Goal: Transaction & Acquisition: Book appointment/travel/reservation

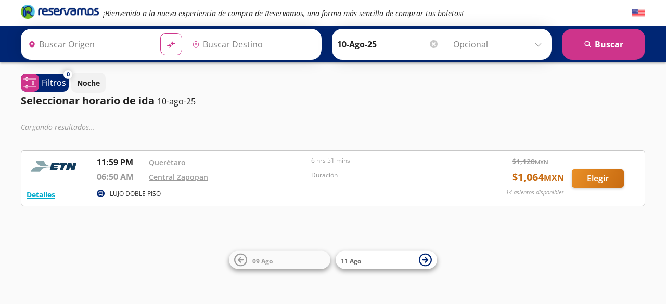
type input "Santiago de Querétaro, Querétaro"
type input "Central Zapopan, Jalisco"
click at [71, 237] on div "¡Bienvenido a la nueva experiencia de compra de Reservamos, una forma más senci…" at bounding box center [333, 152] width 666 height 304
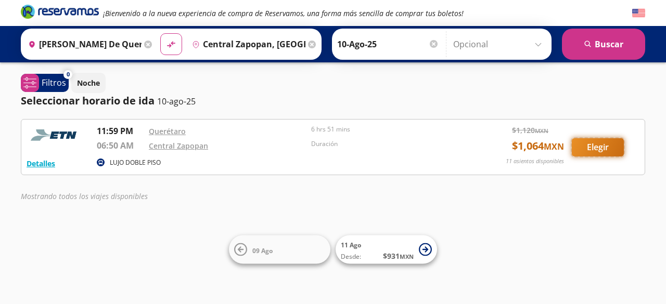
click at [594, 153] on button "Elegir" at bounding box center [598, 147] width 52 height 18
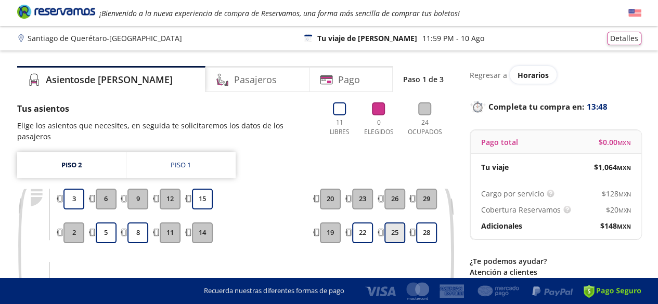
click at [398, 223] on button "25" at bounding box center [395, 233] width 21 height 21
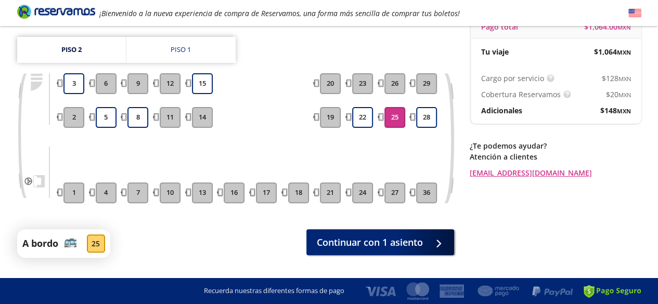
scroll to position [131, 0]
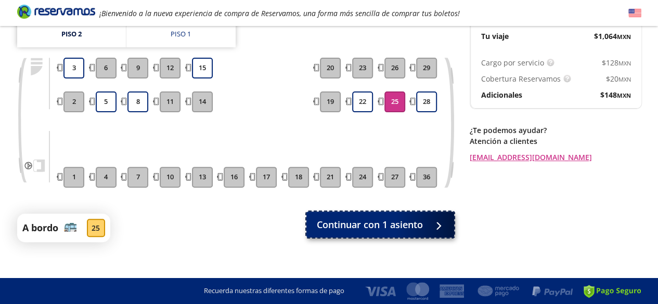
click at [383, 218] on span "Continuar con 1 asiento" at bounding box center [370, 225] width 106 height 14
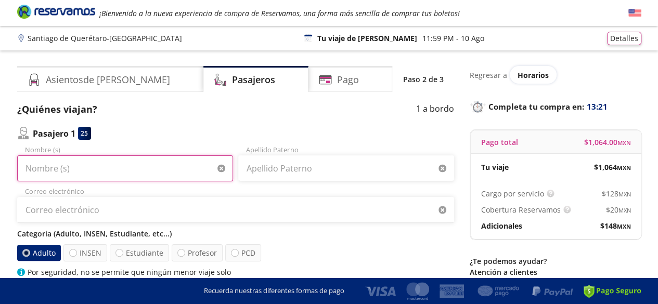
click at [139, 167] on input "Nombre (s)" at bounding box center [125, 169] width 216 height 26
type input "Jorge Fabián"
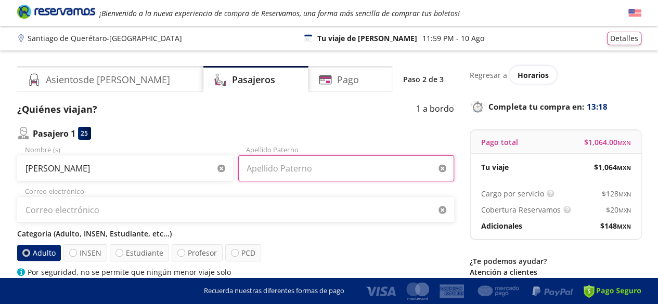
type input "Hernández de la Cruz"
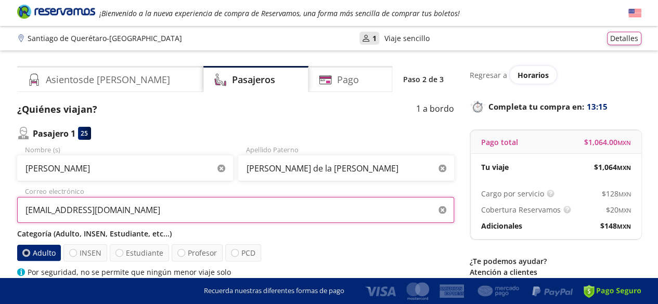
click at [124, 211] on input "jfabian.hdz011083@gmail.com" at bounding box center [235, 210] width 437 height 26
drag, startPoint x: 124, startPoint y: 211, endPoint x: 0, endPoint y: 186, distance: 126.9
click at [0, 186] on div "Group 9 Created with Sketch. Datos para la compra Santiago de Querétaro - Guada…" at bounding box center [329, 236] width 658 height 472
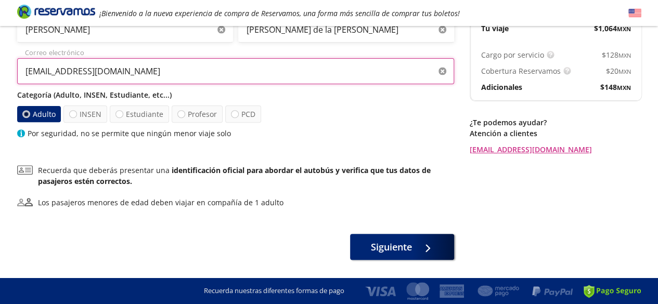
scroll to position [141, 0]
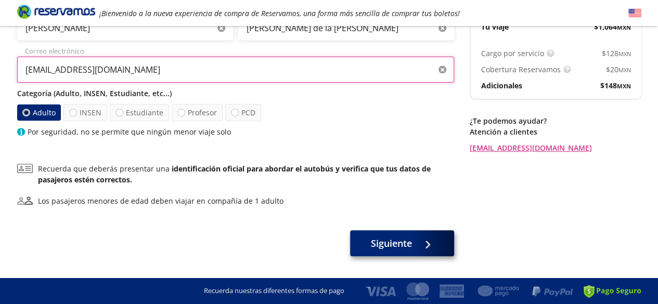
type input "jfhernandez@printpack.com"
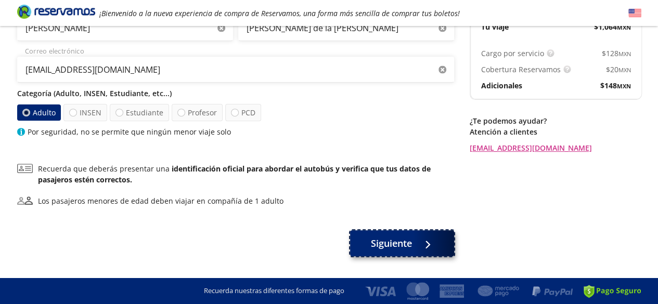
click at [409, 239] on span "Siguiente" at bounding box center [391, 244] width 41 height 14
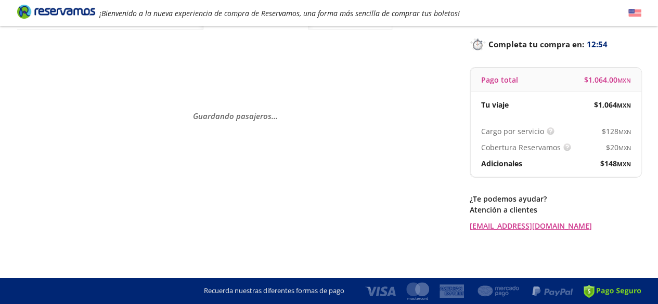
scroll to position [0, 0]
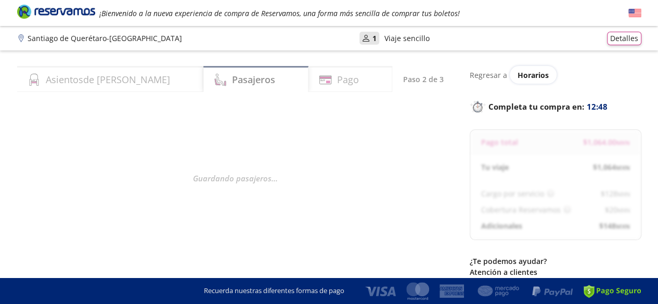
select select "MX"
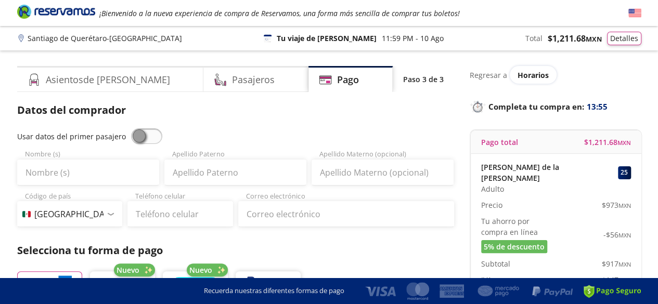
click at [136, 133] on span at bounding box center [146, 137] width 31 height 16
click at [131, 129] on input "checkbox" at bounding box center [131, 129] width 0 height 0
type input "Jorge Fabián"
type input "Hernández de la Cruz"
type input "jfhernandez@printpack.com"
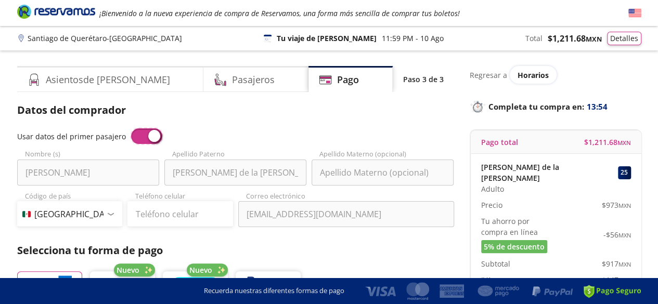
scroll to position [62, 0]
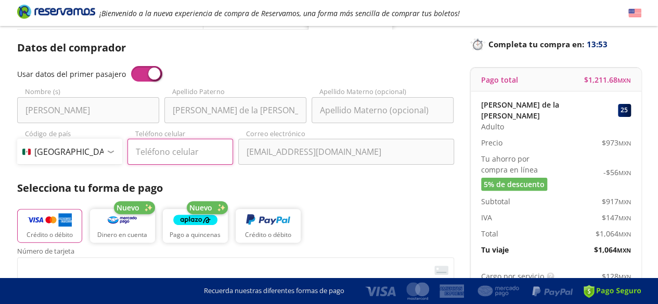
click at [152, 149] on input "Teléfono celular" at bounding box center [181, 152] width 106 height 26
type input "33 1409 9387"
click at [351, 189] on p "Selecciona tu forma de pago" at bounding box center [235, 189] width 437 height 16
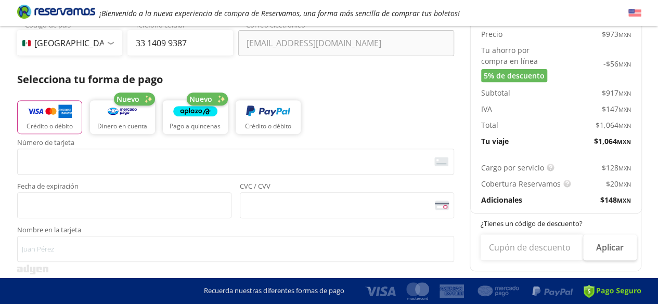
scroll to position [172, 0]
click at [51, 115] on img "button" at bounding box center [50, 112] width 44 height 16
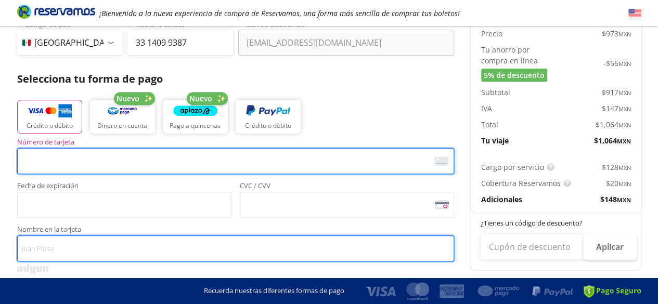
type input "JORGE FABIAN HERNANDEZ"
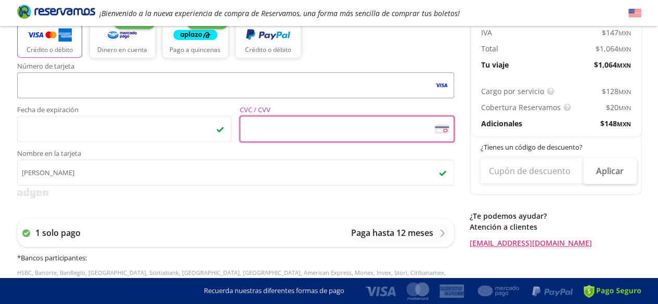
scroll to position [269, 0]
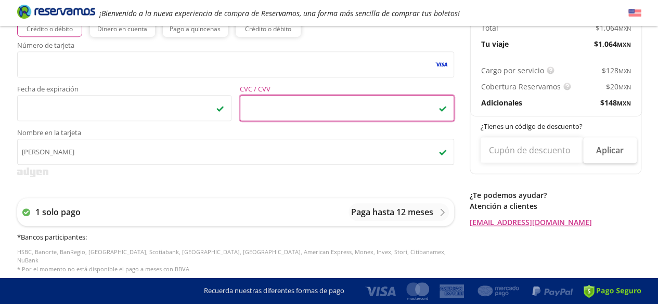
click at [305, 187] on div "Número de tarjeta <p>Your browser does not support iframes.</p> Fecha de expira…" at bounding box center [235, 163] width 437 height 242
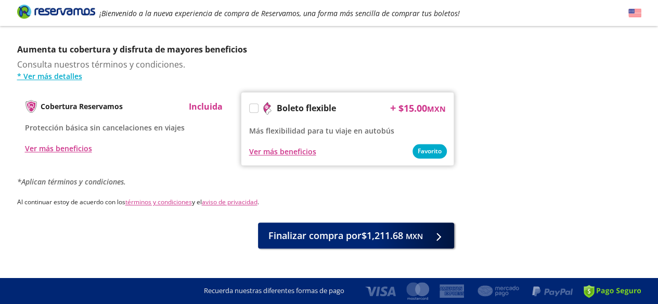
scroll to position [528, 0]
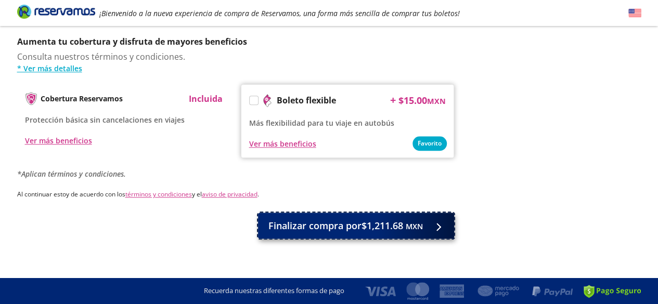
click at [341, 219] on span "Finalizar compra por $1,211.68 MXN" at bounding box center [346, 226] width 155 height 14
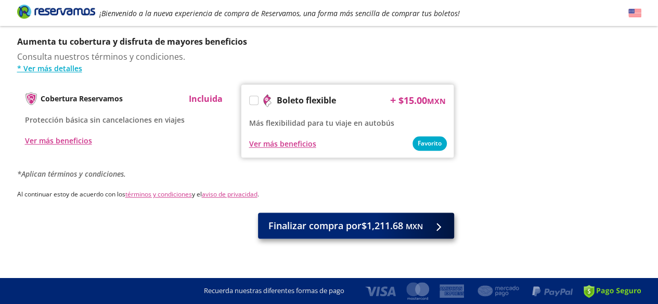
scroll to position [0, 0]
